Goal: Task Accomplishment & Management: Complete application form

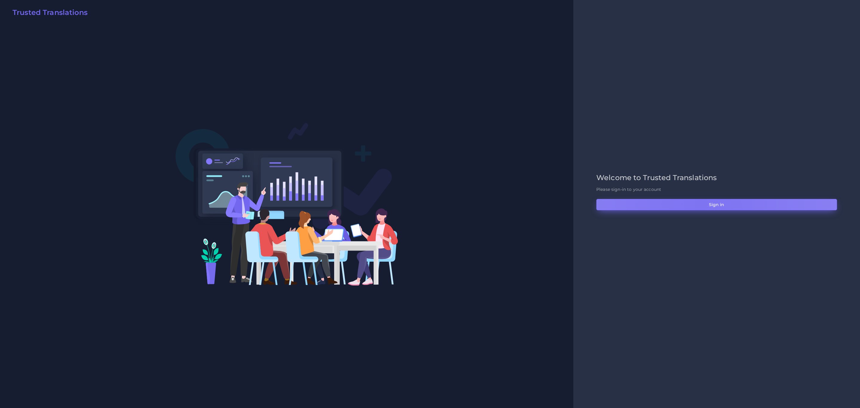
click at [701, 204] on button "Sign in" at bounding box center [716, 204] width 241 height 11
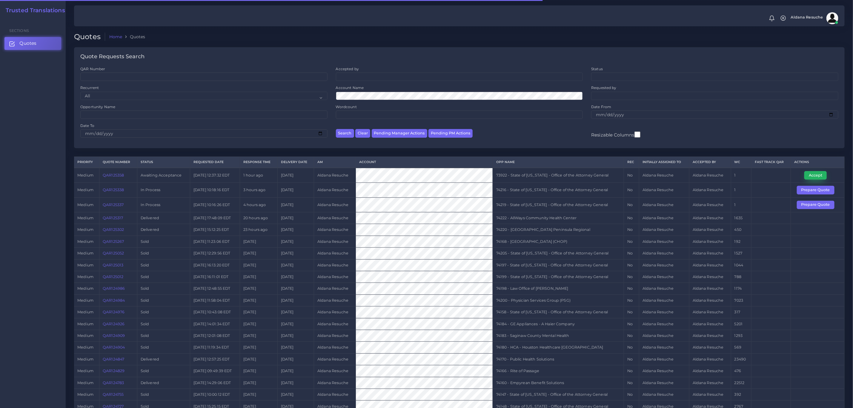
click at [824, 174] on button "Accept" at bounding box center [815, 175] width 22 height 8
click at [523, 173] on td "73922 - State of [US_STATE] - Office of the Attorney General" at bounding box center [558, 175] width 131 height 15
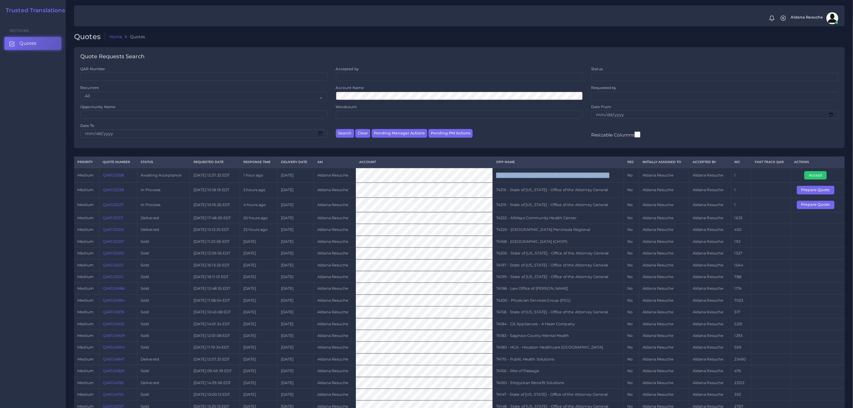
click at [523, 173] on td "73922 - State of [US_STATE] - Office of the Attorney General" at bounding box center [558, 175] width 131 height 15
copy tr "73922 - State of [US_STATE] - Office of the Attorney General"
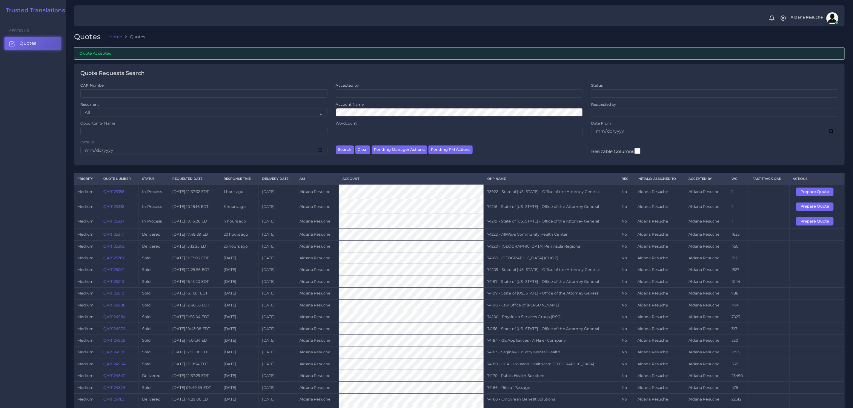
click at [553, 227] on td "74219 - State of [US_STATE] - Office of the Attorney General" at bounding box center [551, 221] width 135 height 15
click at [553, 227] on td "74219 - State of Kentucky - Office of the Attorney General" at bounding box center [551, 221] width 135 height 15
copy tr "74219 - State of Kentucky - Office of the Attorney General"
click at [820, 225] on button "Prepare Quote" at bounding box center [815, 221] width 38 height 8
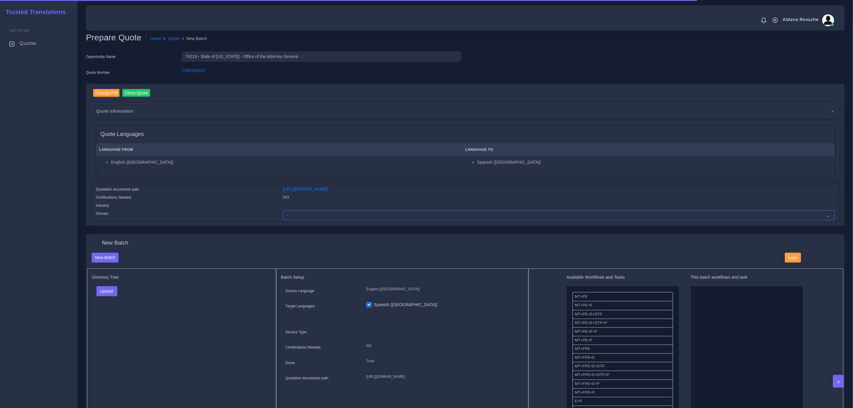
click at [339, 215] on select "- Advertising and Media Agriculture, Forestry and Fishing Architecture, Buildin…" at bounding box center [559, 215] width 552 height 10
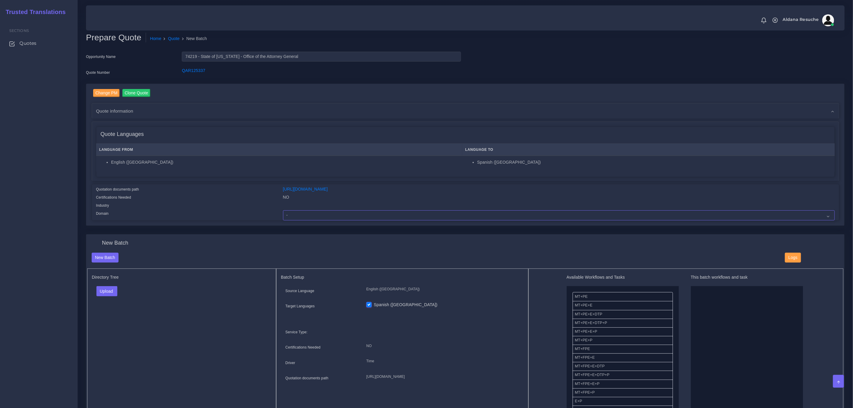
select select "Legal Services"
click at [283, 210] on select "- Advertising and Media Agriculture, Forestry and Fishing Architecture, Buildin…" at bounding box center [559, 215] width 552 height 10
click at [112, 291] on button "Upload" at bounding box center [106, 291] width 21 height 10
click at [121, 317] on label "Files" at bounding box center [117, 313] width 41 height 7
drag, startPoint x: 616, startPoint y: 325, endPoint x: 736, endPoint y: 317, distance: 119.7
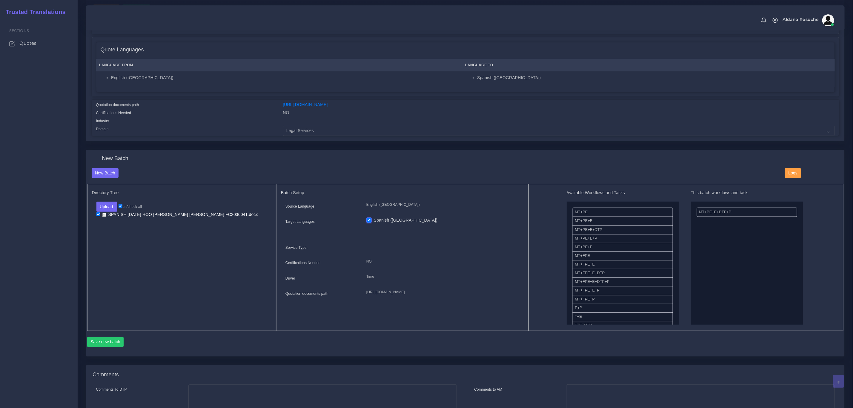
scroll to position [90, 0]
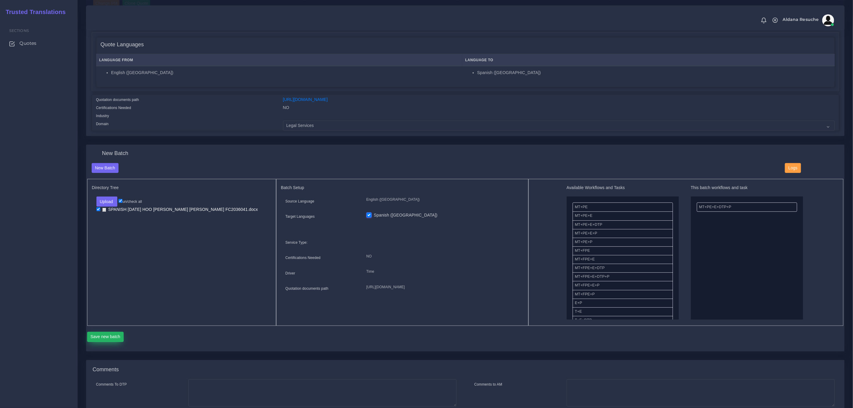
click at [113, 333] on button "Save new batch" at bounding box center [105, 337] width 37 height 10
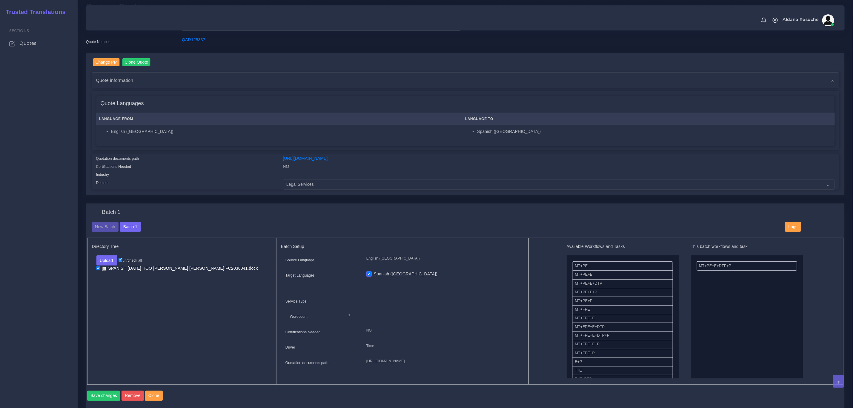
scroll to position [134, 0]
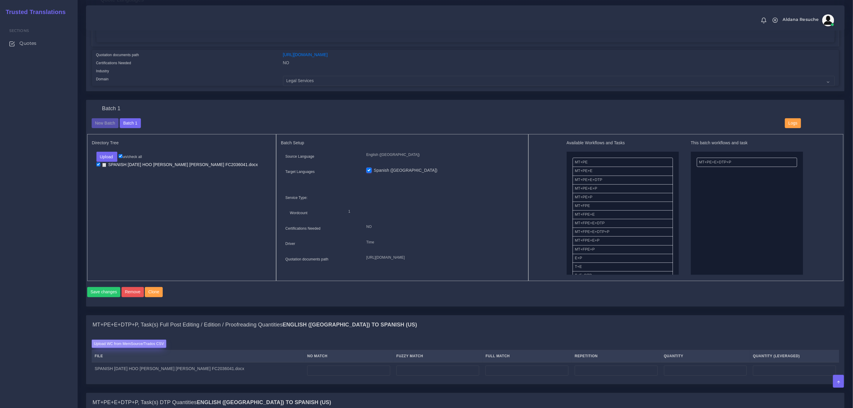
click at [150, 348] on label "Upload WC from MemSource/Trados CSV" at bounding box center [129, 343] width 75 height 8
click at [0, 0] on input "Upload WC from MemSource/Trados CSV" at bounding box center [0, 0] width 0 height 0
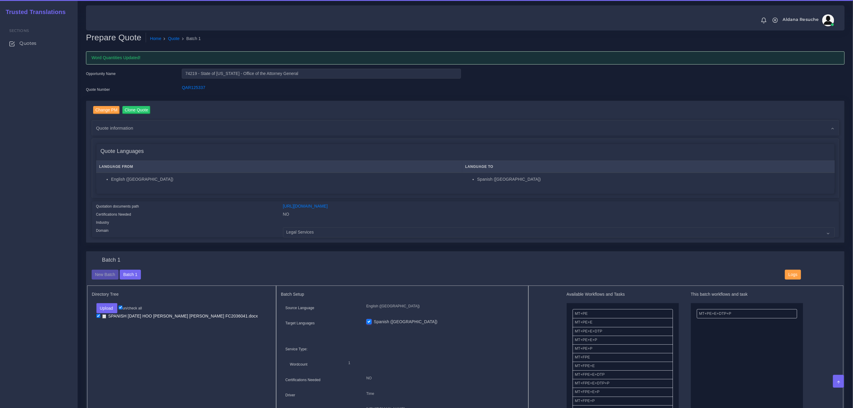
click at [187, 216] on div "Certifications Needed" at bounding box center [185, 215] width 187 height 8
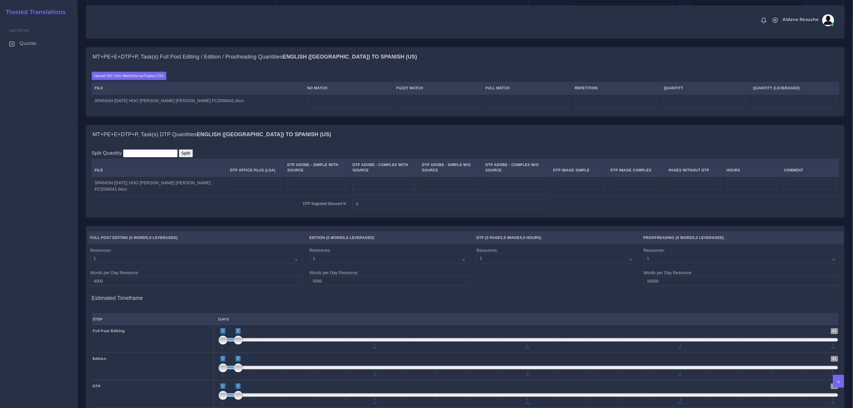
scroll to position [403, 0]
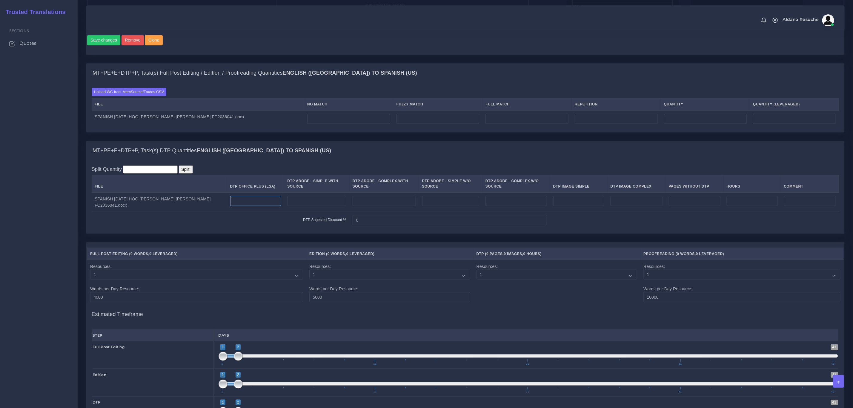
click at [231, 205] on input "number" at bounding box center [255, 201] width 51 height 10
type input "4"
click at [326, 159] on div "MT+PE+E+DTP+P, Task(s) DTP Quantities English (US) TO Spanish (US)" at bounding box center [465, 150] width 758 height 19
click at [327, 124] on input "number" at bounding box center [348, 119] width 83 height 10
type input "40"
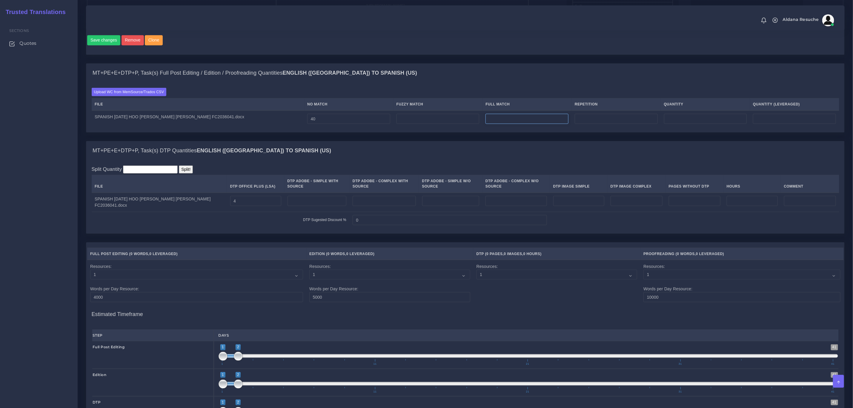
type input "40"
click at [514, 124] on input "number" at bounding box center [526, 119] width 83 height 10
type input "716"
type input "756"
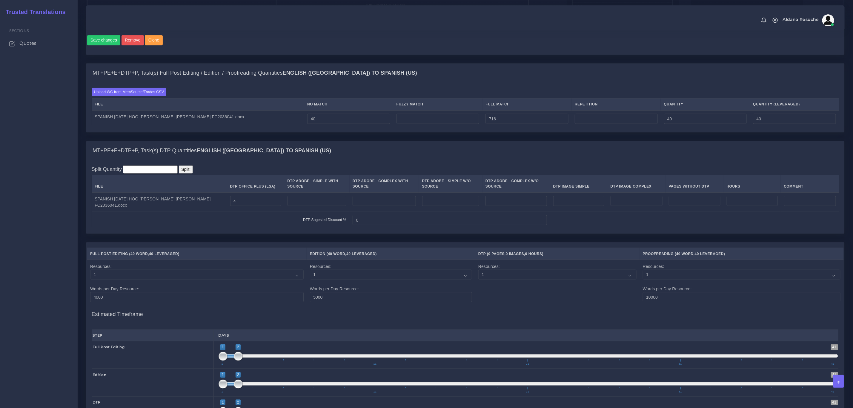
type input "219"
click at [528, 96] on div "Upload WC from MemSource/Trados CSV File No Match Fuzzy Match Full Match Repeti…" at bounding box center [466, 107] width 748 height 39
click at [430, 123] on input "number" at bounding box center [438, 119] width 83 height 10
type input "372"
type input "1128"
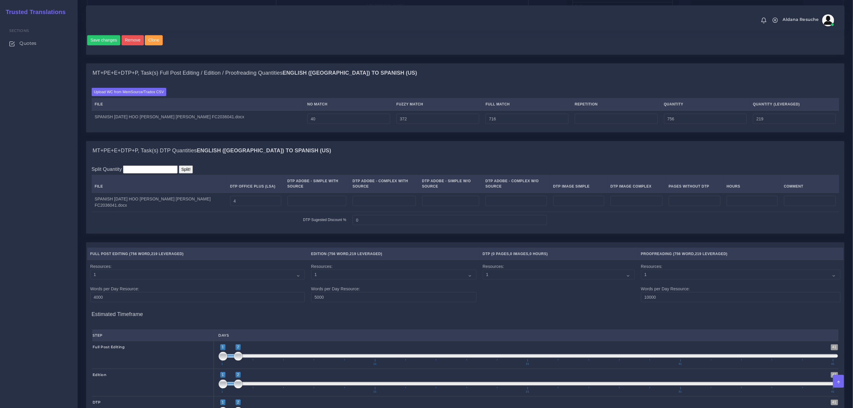
type input "405"
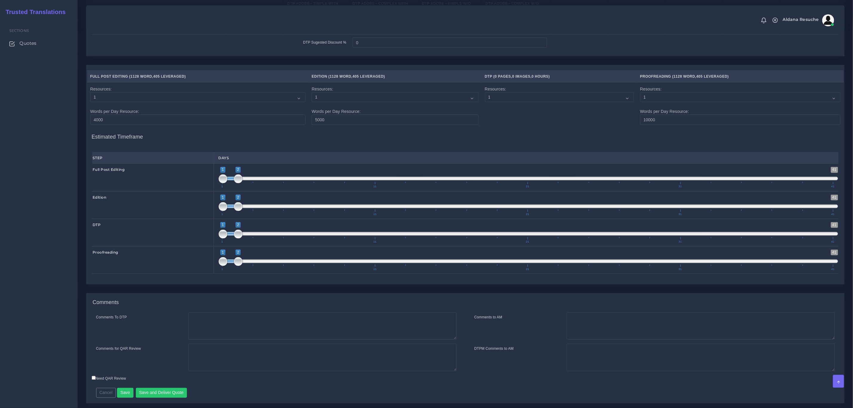
scroll to position [609, 0]
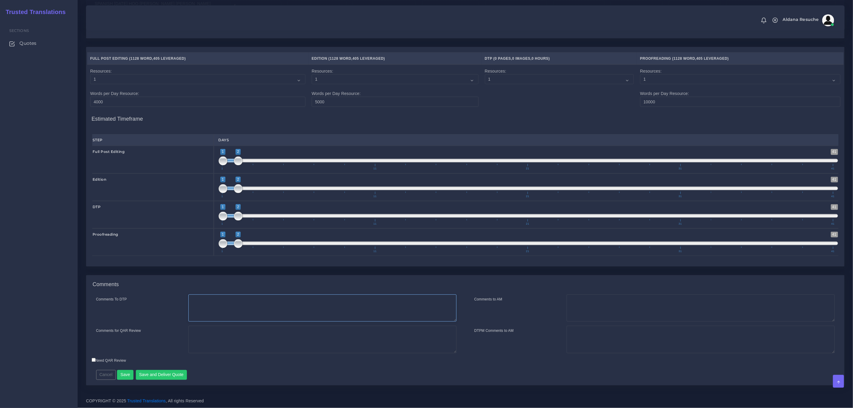
click at [257, 299] on textarea "Comments To DTP" at bounding box center [322, 307] width 268 height 27
type textarea "DTP in word"
type textarea "PEEP+DTP"
click at [182, 372] on button "Save and Deliver Quote" at bounding box center [161, 375] width 51 height 10
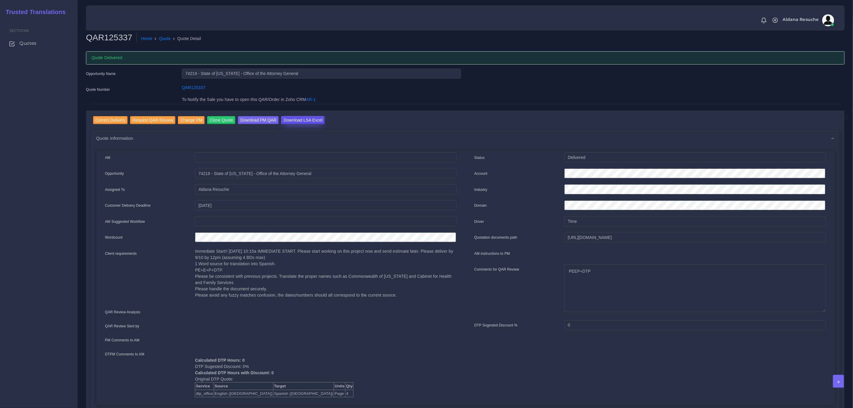
click at [296, 122] on input "Download LSA Excel" at bounding box center [303, 120] width 44 height 8
click at [160, 36] on link "Quote" at bounding box center [165, 39] width 12 height 6
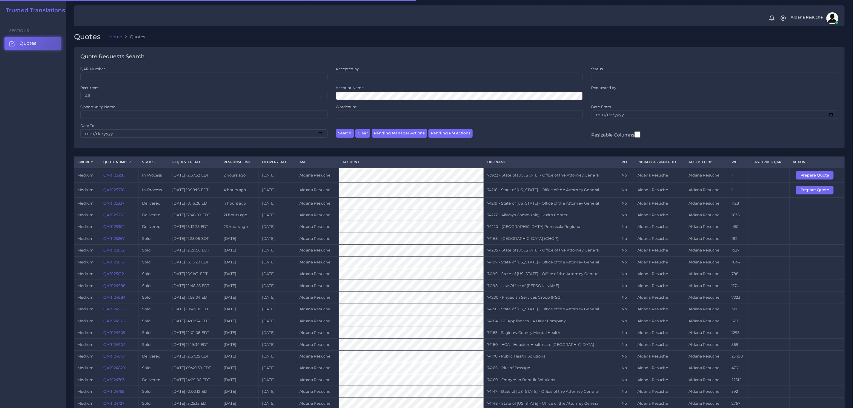
click at [573, 193] on td "74216 - State of [US_STATE] - Office of the Attorney General" at bounding box center [551, 190] width 135 height 15
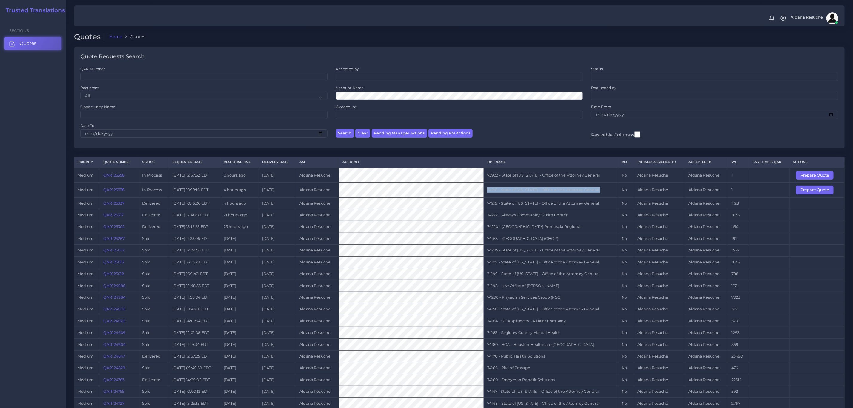
copy tr "74216 - State of [US_STATE] - Office of the Attorney General"
click at [812, 194] on button "Prepare Quote" at bounding box center [815, 190] width 38 height 8
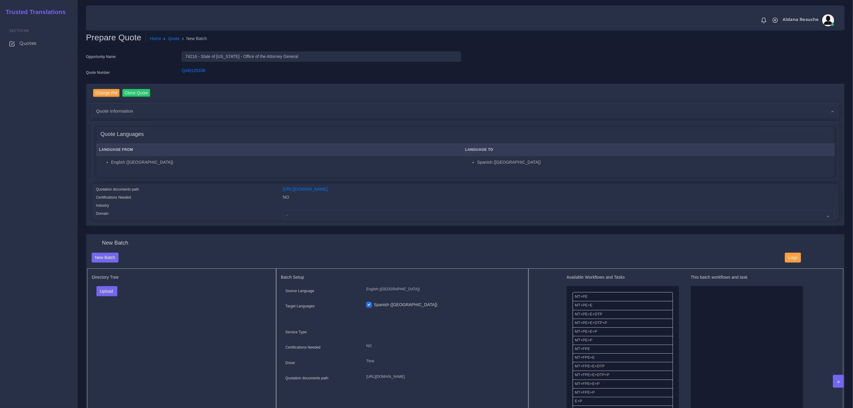
click at [219, 215] on div "Domain" at bounding box center [185, 215] width 187 height 10
click at [341, 217] on select "- Advertising and Media Agriculture, Forestry and Fishing Architecture, Buildin…" at bounding box center [559, 215] width 552 height 10
select select "Legal Services"
click at [283, 210] on select "- Advertising and Media Agriculture, Forestry and Fishing Architecture, Buildin…" at bounding box center [559, 215] width 552 height 10
drag, startPoint x: 109, startPoint y: 292, endPoint x: 112, endPoint y: 299, distance: 7.9
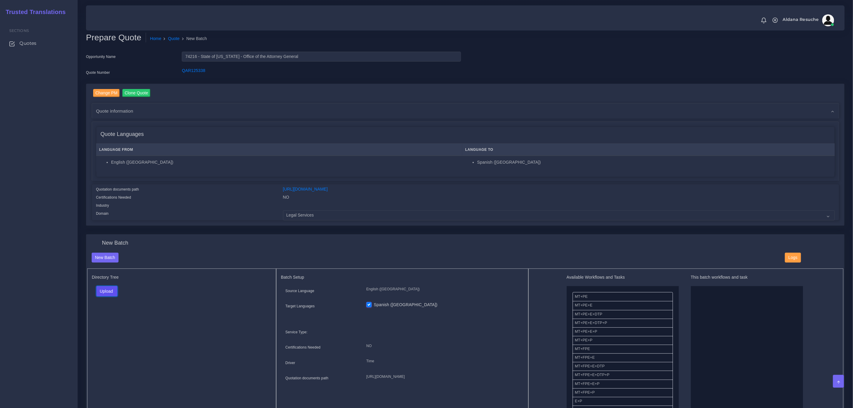
click at [109, 292] on button "Upload" at bounding box center [106, 291] width 21 height 10
click at [114, 315] on label "Files" at bounding box center [117, 313] width 41 height 7
drag, startPoint x: 602, startPoint y: 322, endPoint x: 743, endPoint y: 328, distance: 140.4
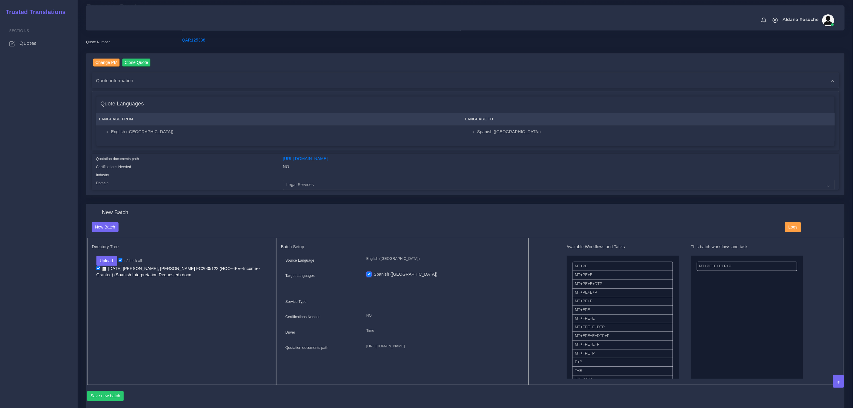
scroll to position [45, 0]
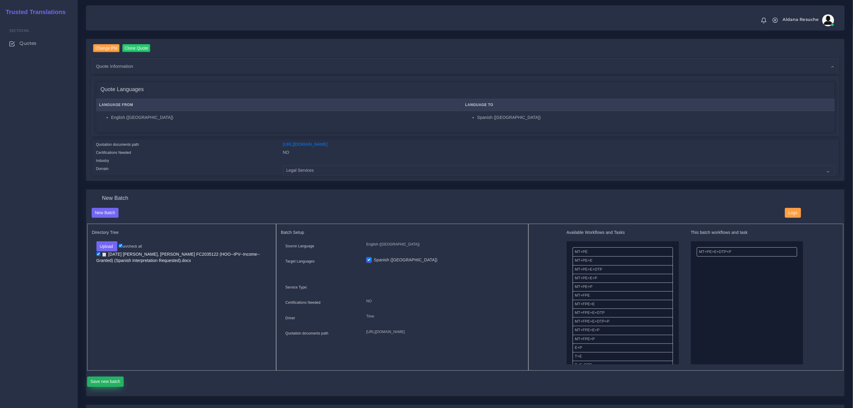
click at [109, 378] on button "Save new batch" at bounding box center [105, 382] width 37 height 10
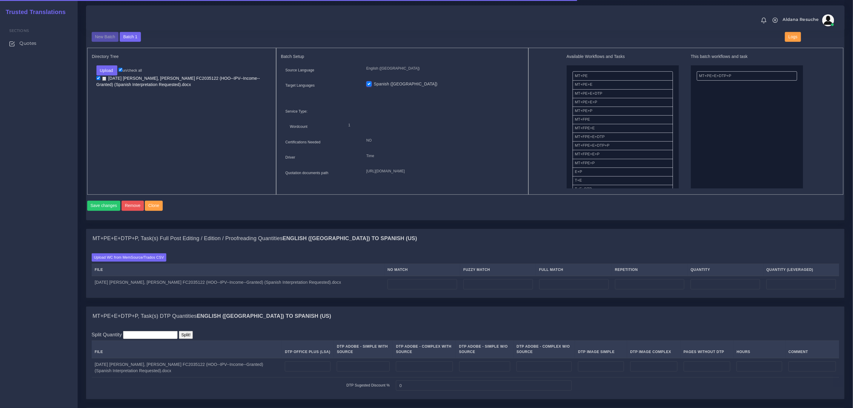
scroll to position [224, 0]
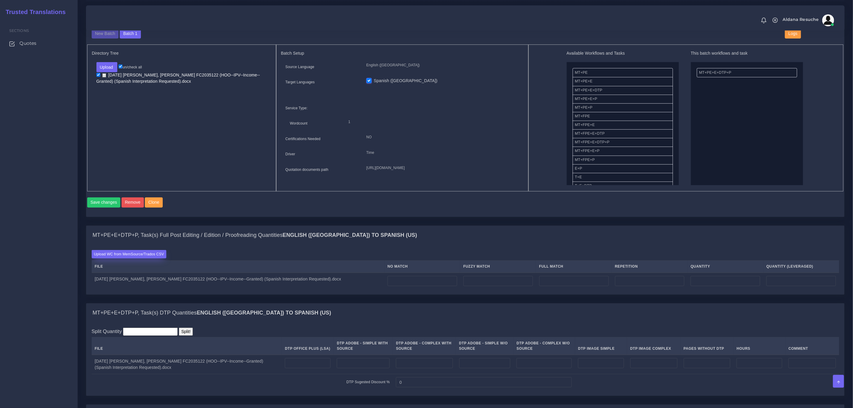
click at [150, 258] on label "Upload WC from MemSource/Trados CSV" at bounding box center [129, 254] width 75 height 8
click at [0, 0] on input "Upload WC from MemSource/Trados CSV" at bounding box center [0, 0] width 0 height 0
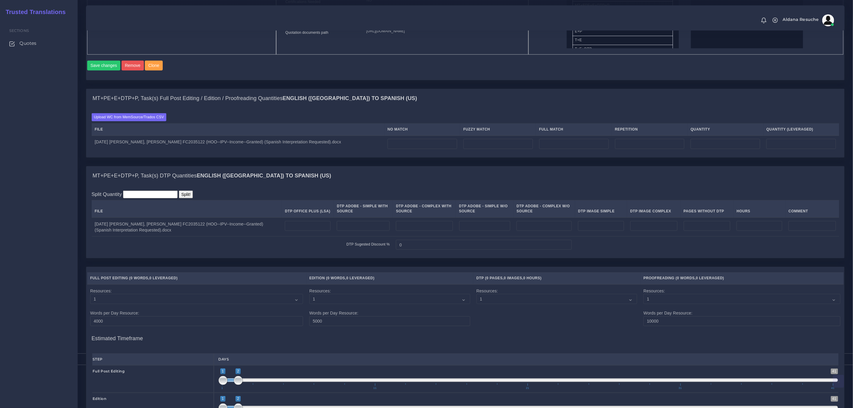
scroll to position [403, 0]
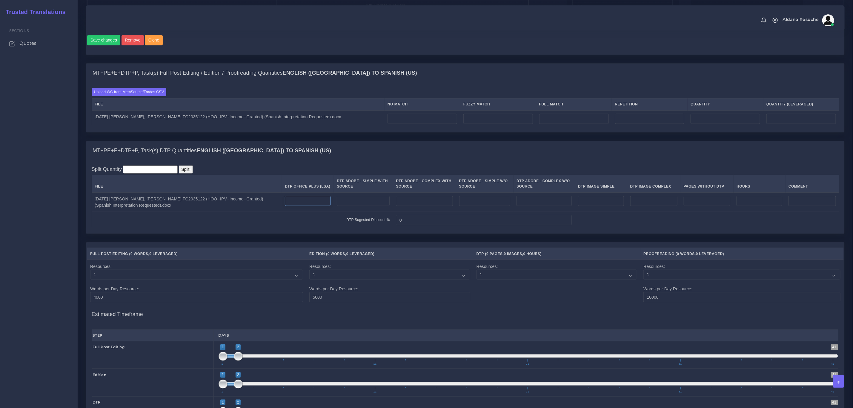
click at [311, 205] on input "number" at bounding box center [308, 201] width 46 height 10
type input "6"
click at [345, 160] on div "MT+PE+E+DTP+P, Task(s) DTP Quantities English (US) TO Spanish (US)" at bounding box center [465, 150] width 758 height 19
click at [411, 124] on input "number" at bounding box center [423, 119] width 70 height 10
type input "384"
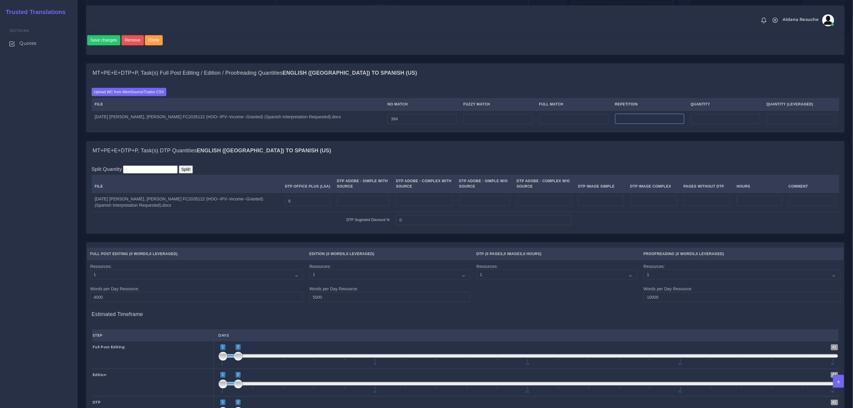
type input "384"
click at [650, 124] on input "number" at bounding box center [650, 119] width 70 height 10
type input "15"
type input "399"
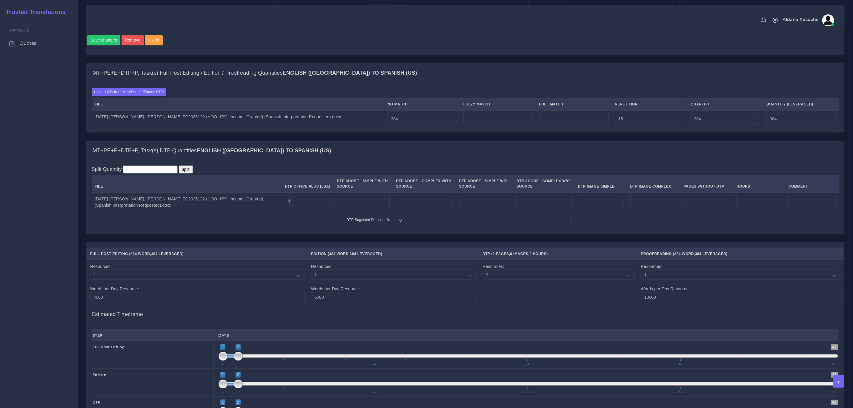
type input "387"
click at [651, 83] on div "MT+PE+E+DTP+P, Task(s) Full Post Editing / Edition / Proofreading Quantities En…" at bounding box center [465, 73] width 758 height 19
click at [472, 124] on input "number" at bounding box center [498, 119] width 70 height 10
type input "1033"
type input "1432"
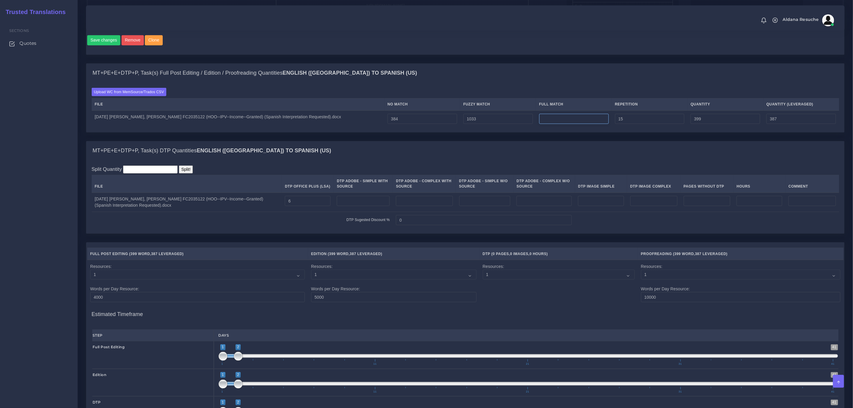
type input "904"
click at [578, 124] on input "number" at bounding box center [574, 119] width 70 height 10
type input "722"
type input "2154"
type input "1084"
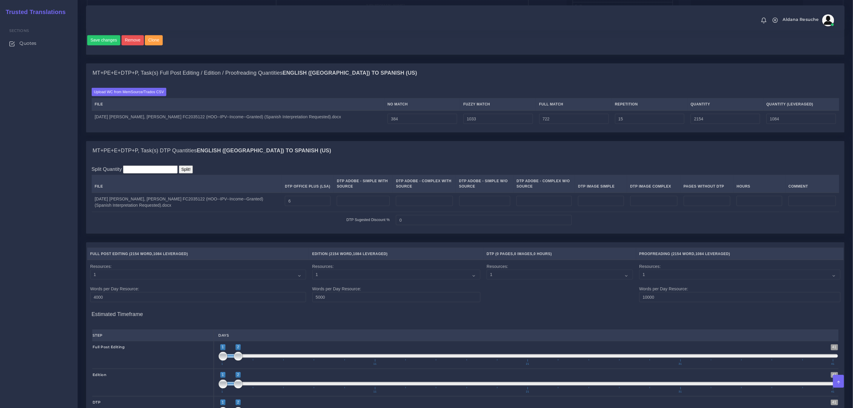
click at [546, 157] on div "MT+PE+E+DTP+P, Task(s) DTP Quantities English (US) TO Spanish (US)" at bounding box center [465, 150] width 758 height 19
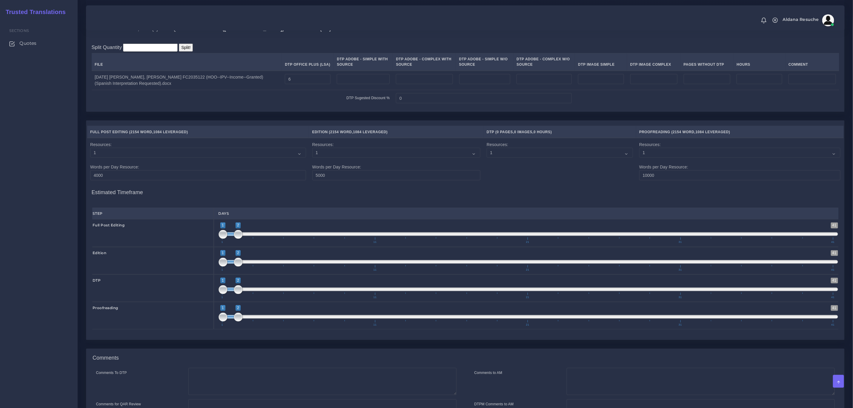
scroll to position [609, 0]
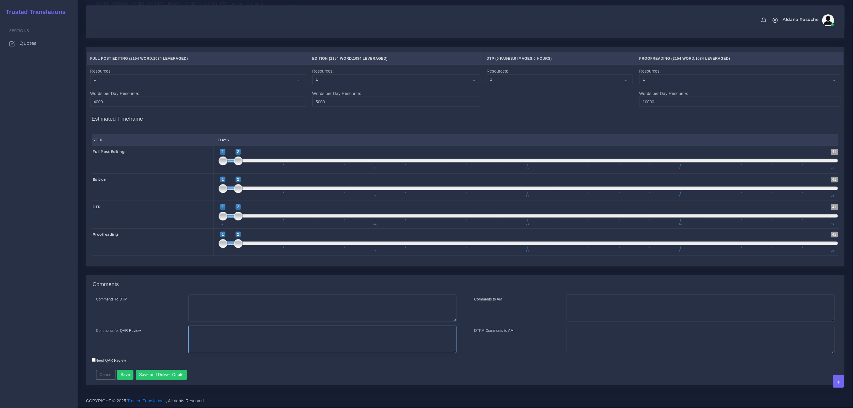
click at [241, 329] on textarea "Comments for QAR Review" at bounding box center [322, 339] width 268 height 27
click at [245, 308] on textarea "Comments To DTP" at bounding box center [322, 307] width 268 height 27
type textarea "DTP in word"
type textarea "PEEP+DTP"
click at [153, 374] on button "Save and Deliver Quote" at bounding box center [161, 375] width 51 height 10
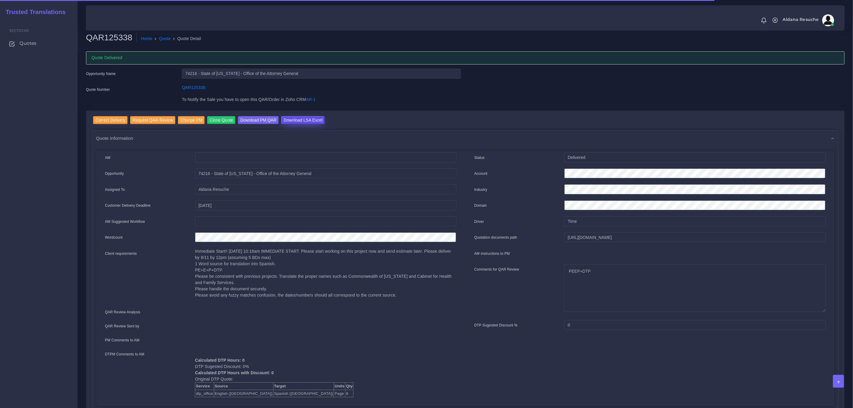
click at [292, 117] on input "Download LSA Excel" at bounding box center [303, 120] width 44 height 8
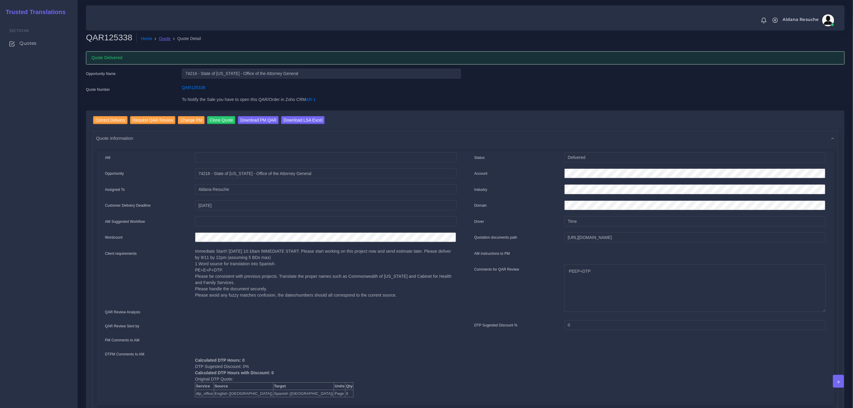
click at [159, 36] on link "Quote" at bounding box center [165, 39] width 12 height 6
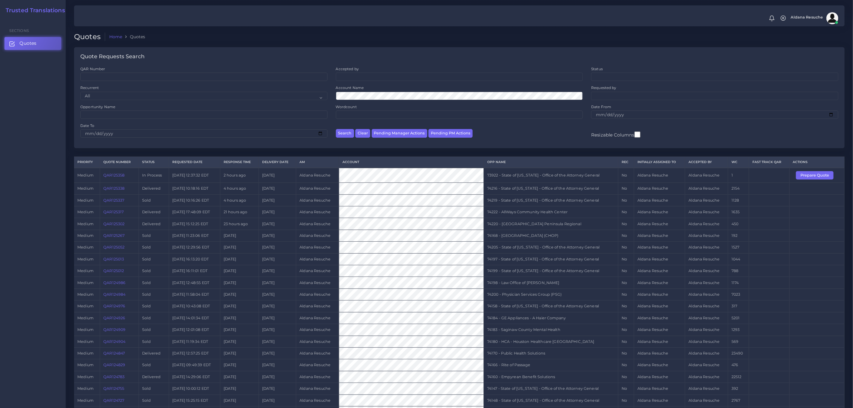
click at [540, 177] on td "73922 - State of [US_STATE] - Office of the Attorney General" at bounding box center [551, 175] width 135 height 15
copy tr "73922 - State of [US_STATE] - Office of the Attorney General"
click at [816, 176] on button "Prepare Quote" at bounding box center [815, 175] width 38 height 8
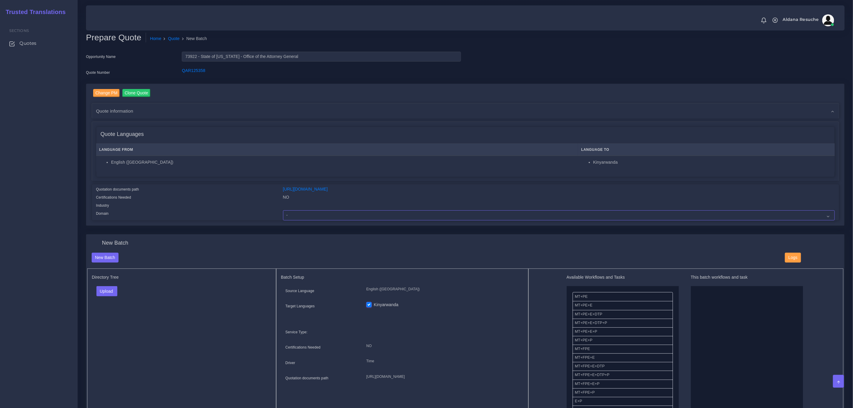
click at [291, 213] on select "- Advertising and Media Agriculture, Forestry and Fishing Architecture, Buildin…" at bounding box center [559, 215] width 552 height 10
select select "Legal Services"
click at [283, 210] on select "- Advertising and Media Agriculture, Forestry and Fishing Architecture, Buildin…" at bounding box center [559, 215] width 552 height 10
click at [112, 289] on button "Upload" at bounding box center [106, 291] width 21 height 10
click at [111, 313] on label "Files" at bounding box center [117, 313] width 41 height 7
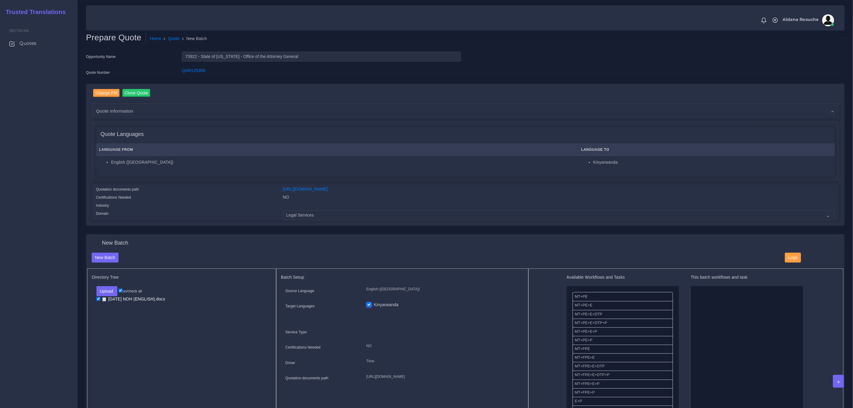
drag, startPoint x: 619, startPoint y: 322, endPoint x: 783, endPoint y: 313, distance: 164.5
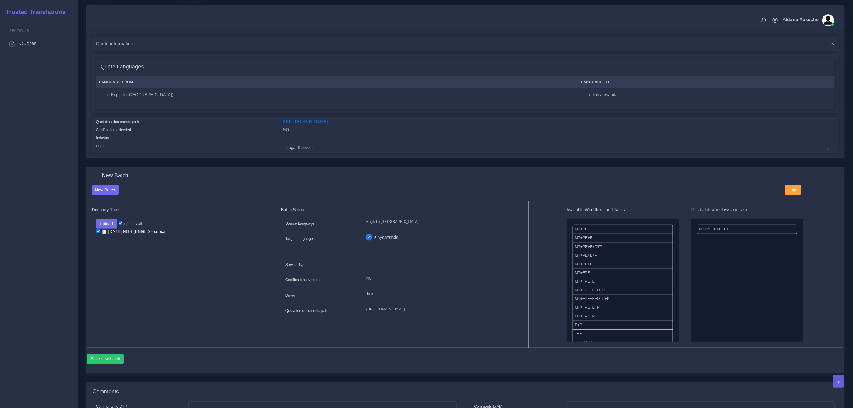
scroll to position [90, 0]
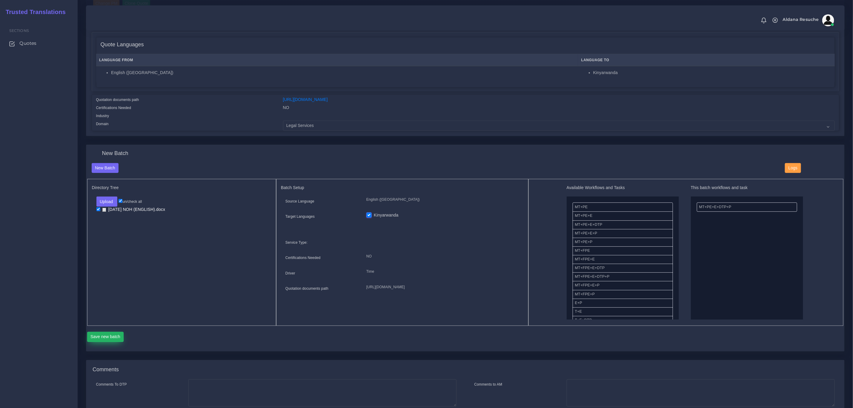
click at [115, 340] on button "Save new batch" at bounding box center [105, 337] width 37 height 10
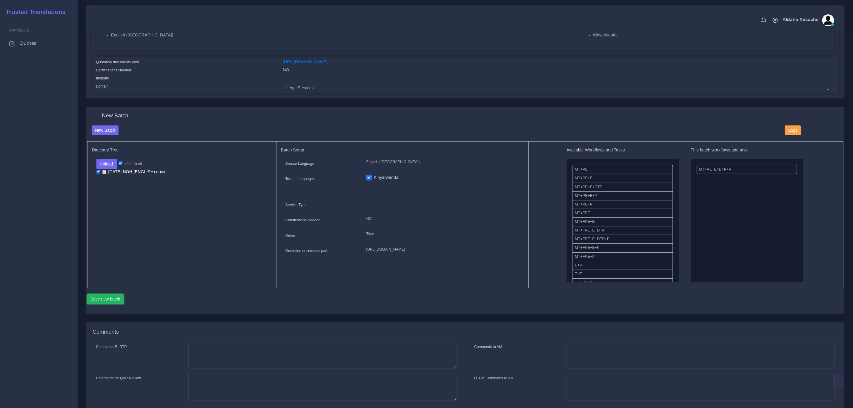
scroll to position [177, 0]
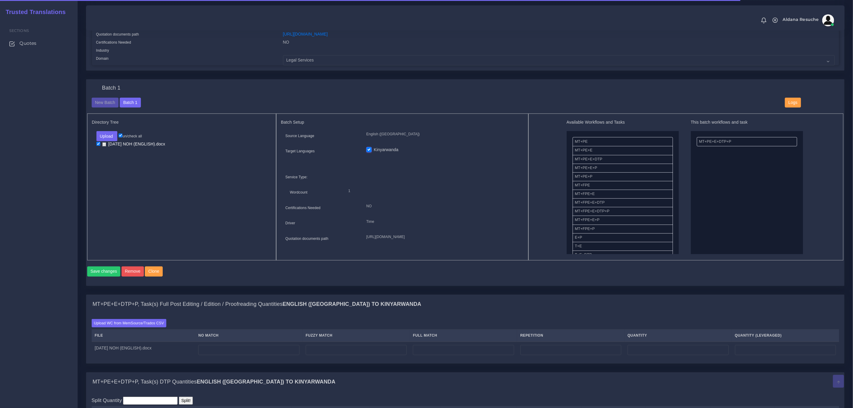
scroll to position [179, 0]
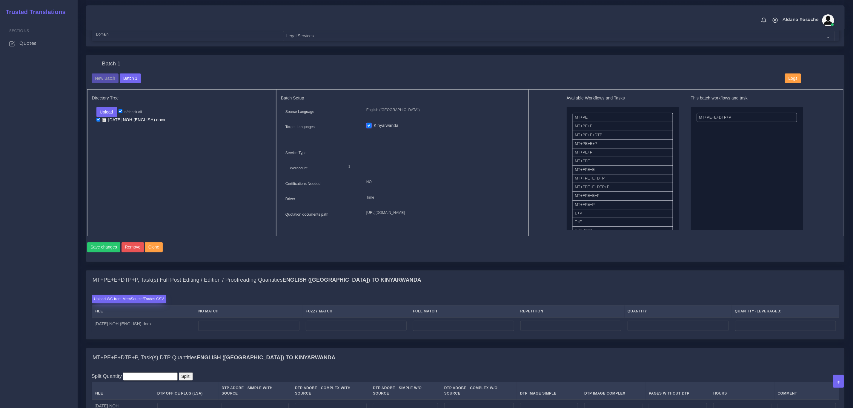
click at [119, 303] on label "Upload WC from MemSource/Trados CSV" at bounding box center [129, 299] width 75 height 8
click at [0, 0] on input "Upload WC from MemSource/Trados CSV" at bounding box center [0, 0] width 0 height 0
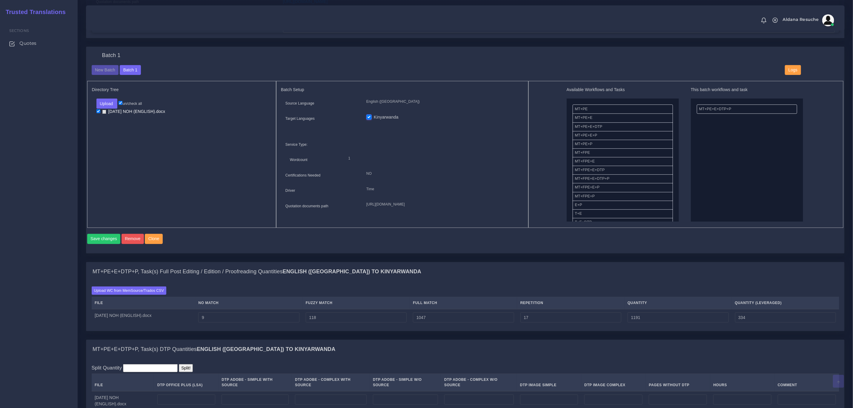
scroll to position [224, 0]
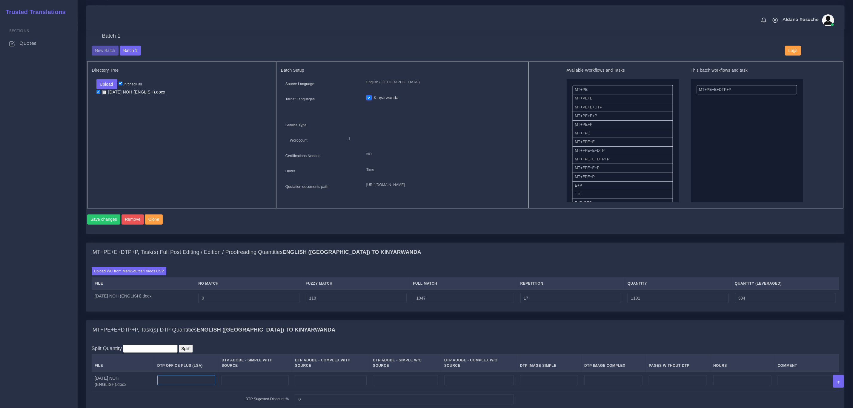
click at [179, 381] on input "number" at bounding box center [186, 380] width 58 height 10
type input "5"
click at [296, 332] on div "MT+PE+E+DTP+P, Task(s) DTP Quantities English (US) TO Kinyarwanda" at bounding box center [465, 329] width 758 height 19
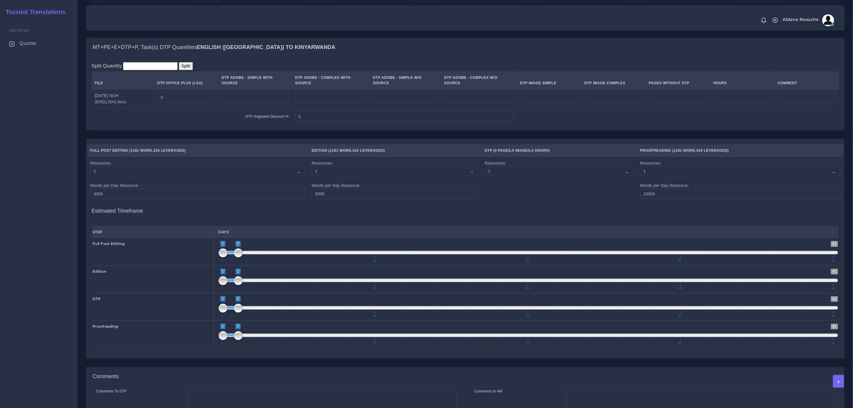
scroll to position [602, 0]
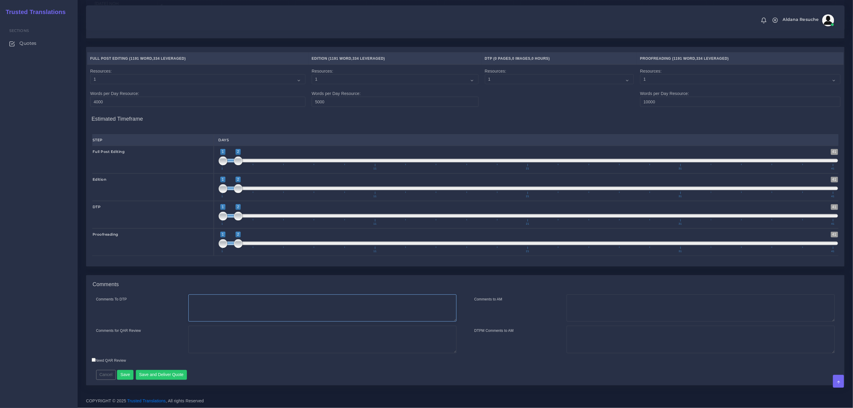
click at [264, 304] on textarea "Comments To DTP" at bounding box center [322, 307] width 268 height 27
type textarea "DTP in word"
type textarea "PEEP+DTP"
click at [168, 373] on button "Save and Deliver Quote" at bounding box center [161, 375] width 51 height 10
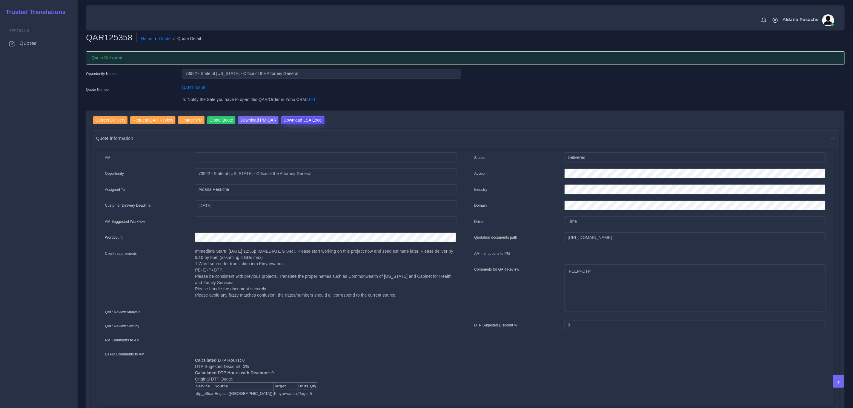
click at [306, 116] on input "Download LSA Excel" at bounding box center [303, 120] width 44 height 8
click at [159, 37] on link "Quote" at bounding box center [165, 39] width 12 height 6
